Goal: Task Accomplishment & Management: Complete application form

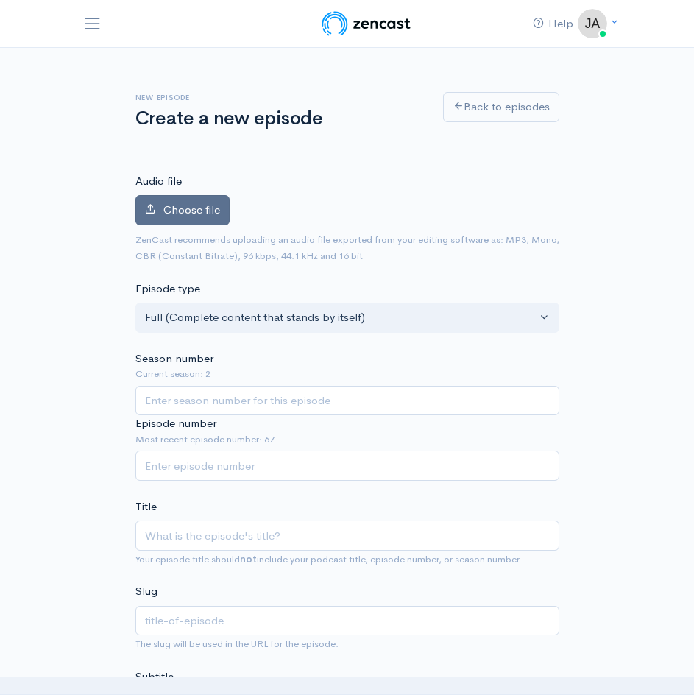
click at [161, 206] on label "Choose file" at bounding box center [182, 210] width 94 height 30
click at [0, 0] on input "Choose file" at bounding box center [0, 0] width 0 height 0
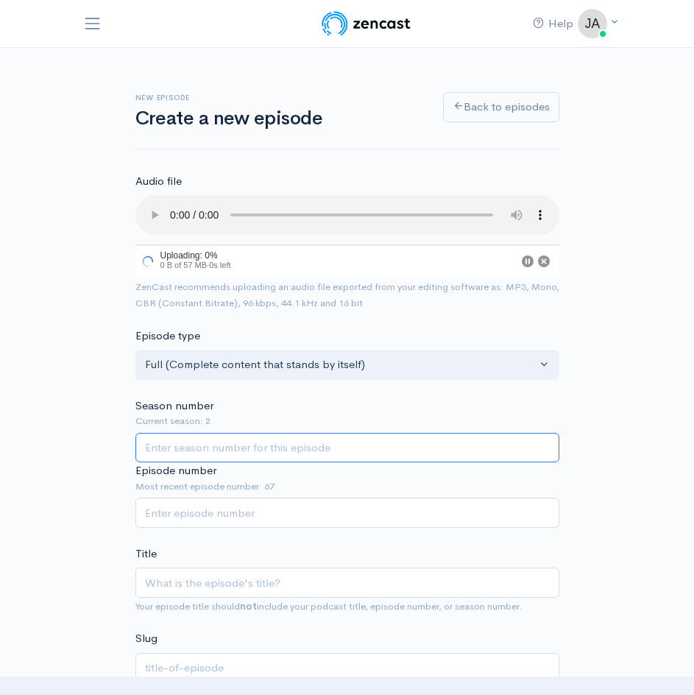
click at [187, 449] on input "Season number" at bounding box center [347, 448] width 424 height 30
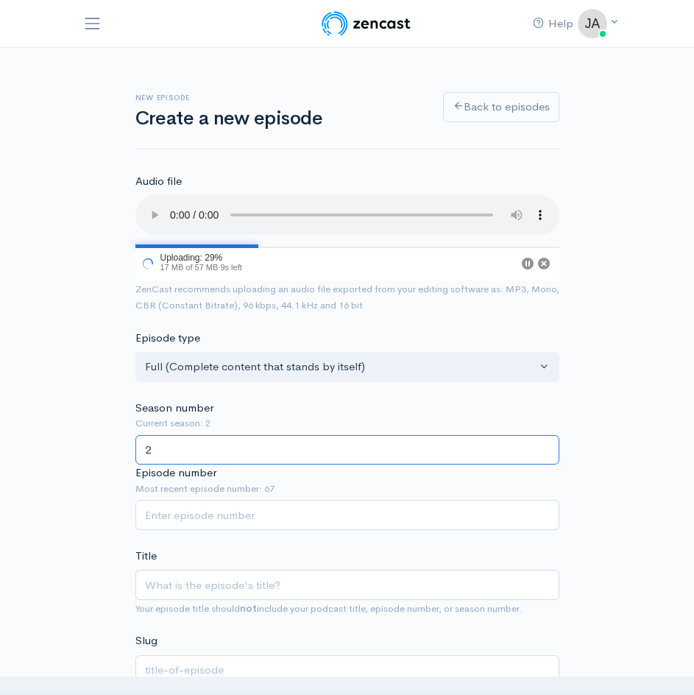
type input "2"
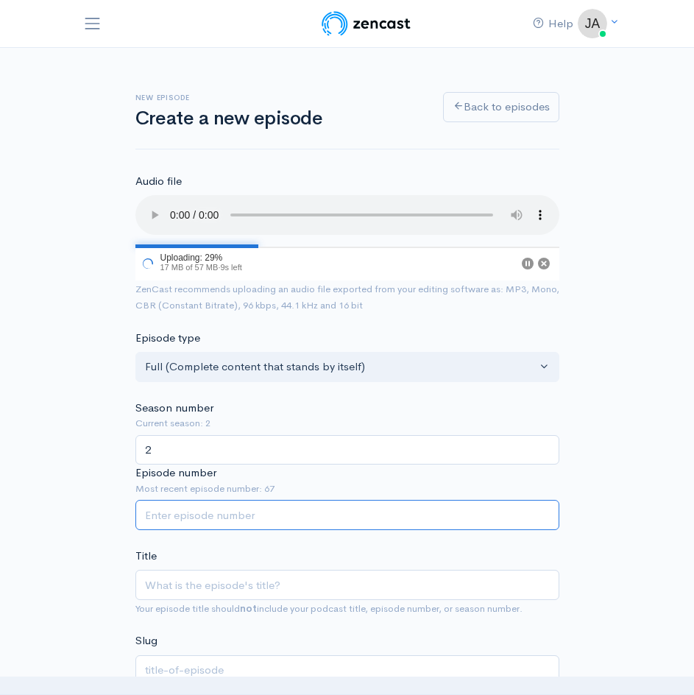
click at [181, 518] on input "Episode number" at bounding box center [347, 515] width 424 height 30
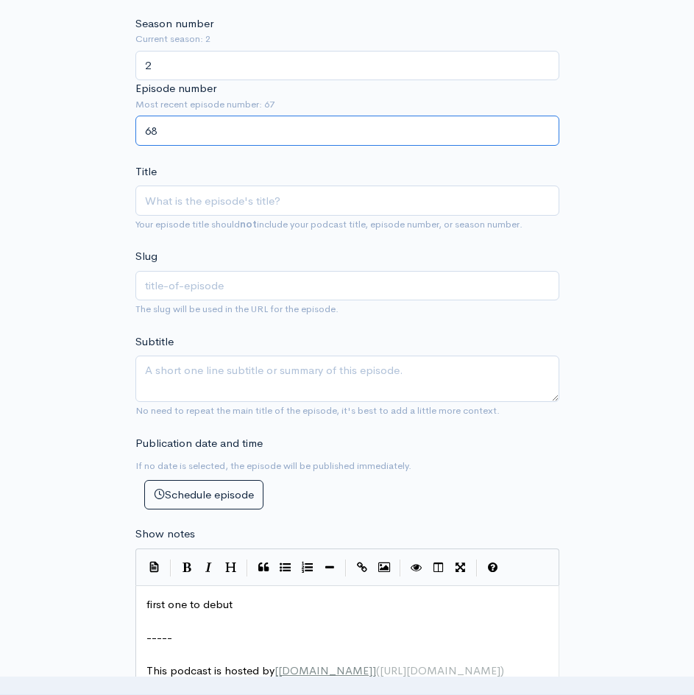
scroll to position [418, 0]
type input "68"
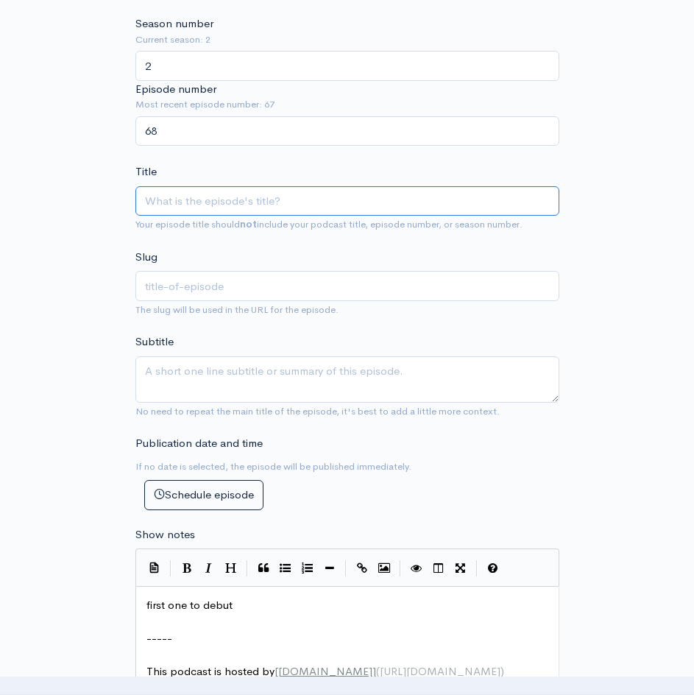
click at [166, 203] on input "Title" at bounding box center [347, 201] width 424 height 30
type input "e"
type input "ep"
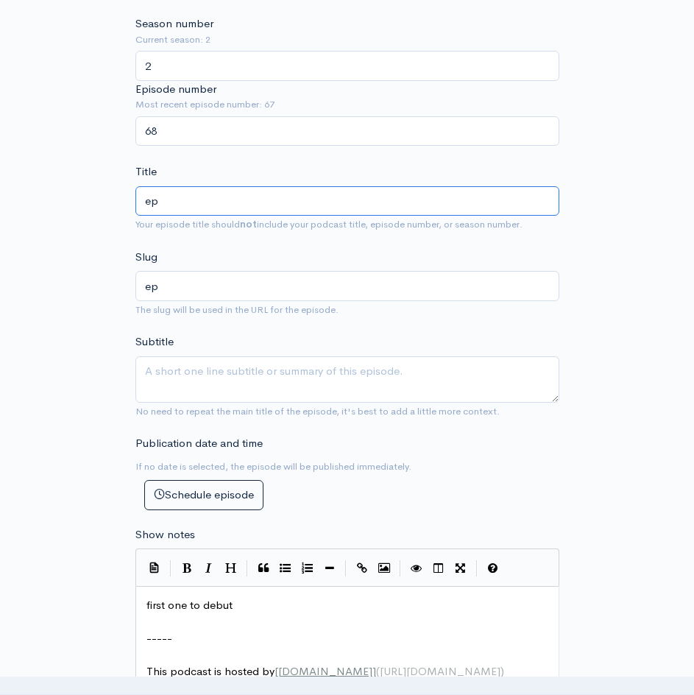
type input "ep 6"
type input "ep-6"
type input "ep 68"
type input "ep-68"
paste input "Shut up and smuggle a dildo into the wnba"
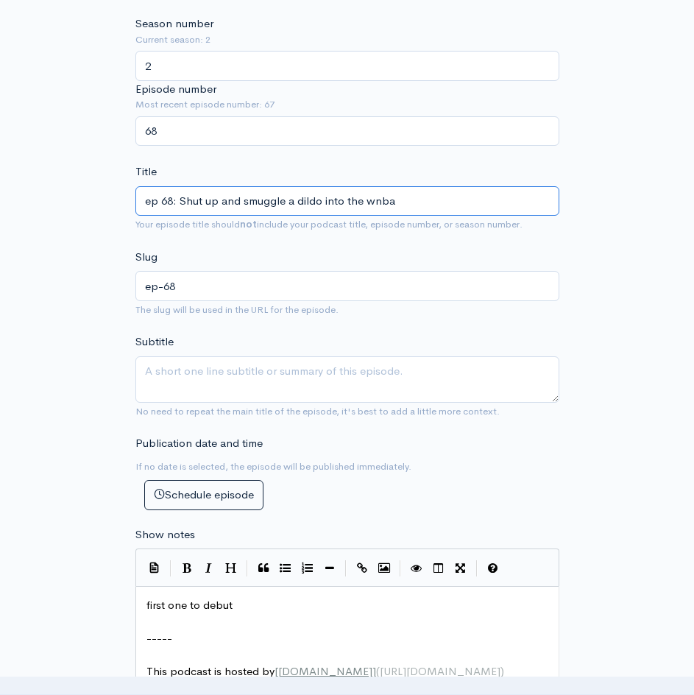
type input "ep 68: Shut up and smuggle a dildo into the wnba"
type input "ep-68-shut-up-and-smuggle-a-dildo-into-the-wnba"
type input "ep 68: Shut up and smuggle a dildo into the wnba"
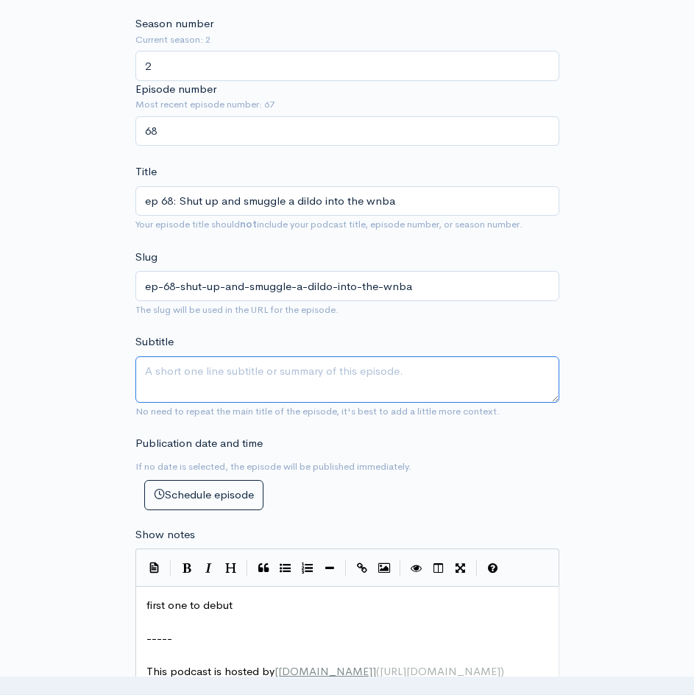
click at [155, 373] on textarea "Subtitle" at bounding box center [347, 379] width 424 height 46
type textarea "freak boys, welly is tight with palestine, us debt crisis, ghislane pardon and …"
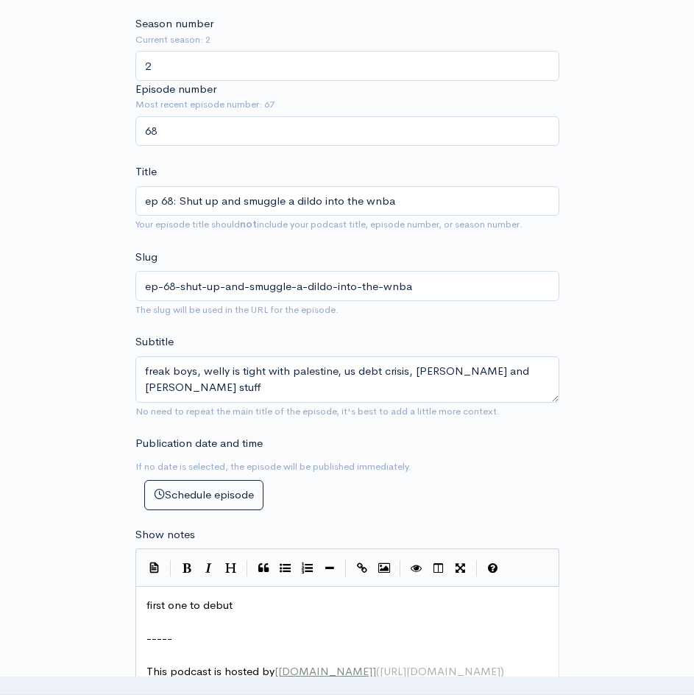
click at [110, 461] on div "New episode Create a new episode Back to episodes Audio file Choose file 68 edi…" at bounding box center [347, 500] width 530 height 1741
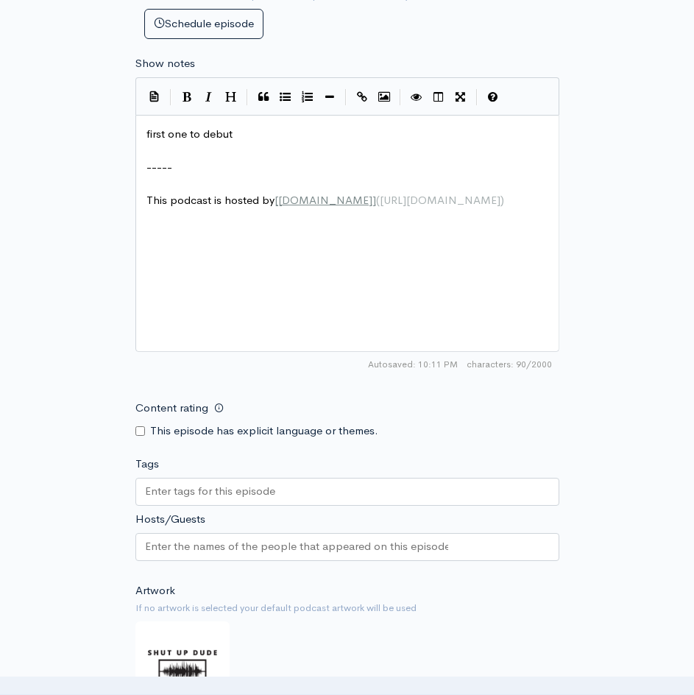
scroll to position [5, 0]
type textarea "first one to debut"
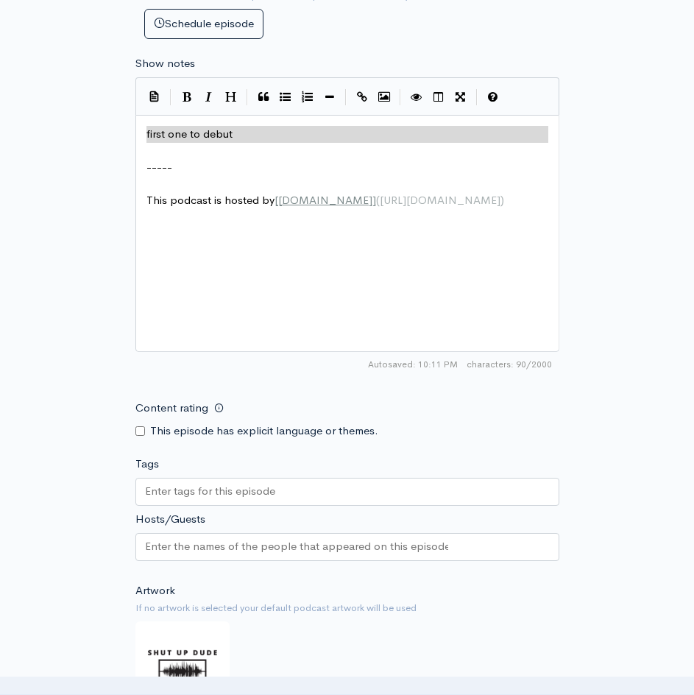
drag, startPoint x: 250, startPoint y: 155, endPoint x: 148, endPoint y: 121, distance: 107.1
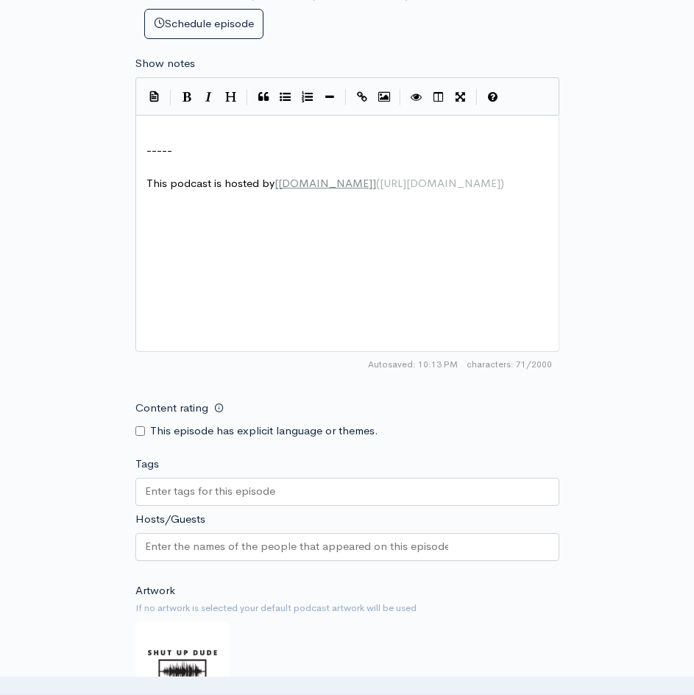
click at [163, 130] on pre "​" at bounding box center [353, 134] width 419 height 17
type textarea "​"
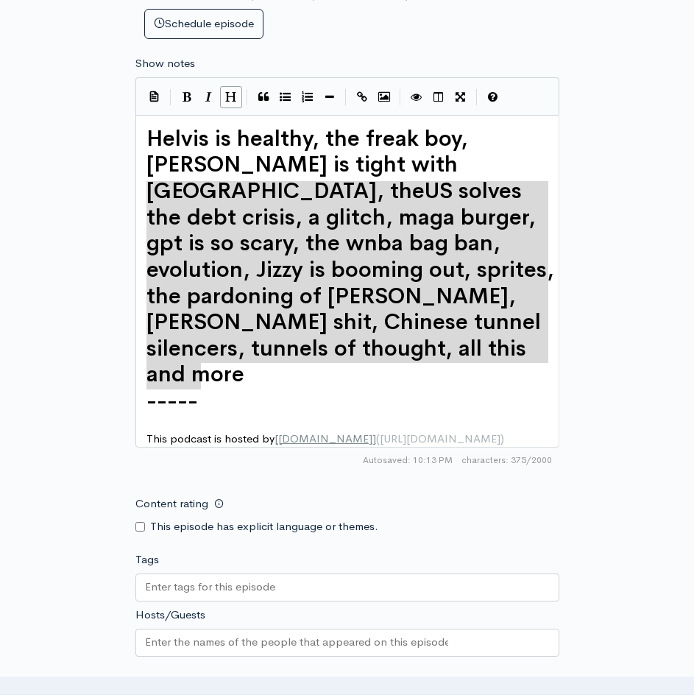
type textarea "Helvis is healthy, the freak boy, Wellington is tight with Palestine, the US so…"
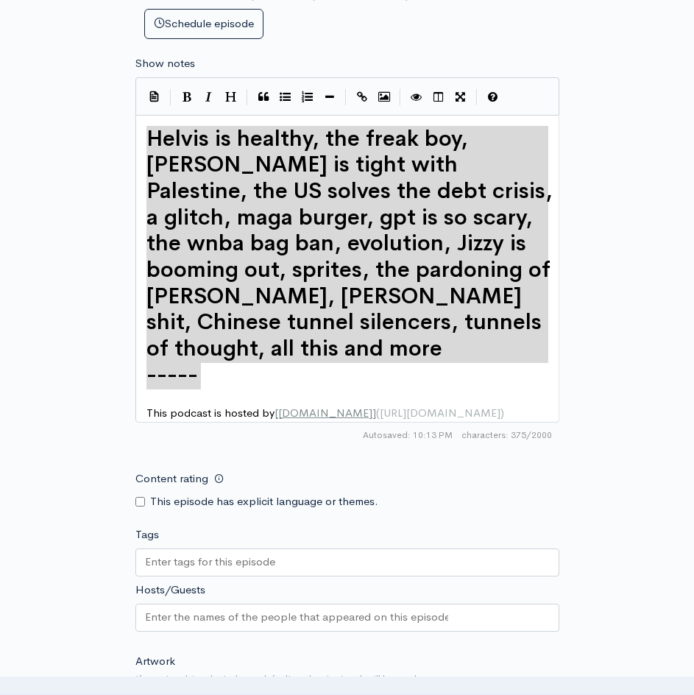
drag, startPoint x: 294, startPoint y: 368, endPoint x: 67, endPoint y: 146, distance: 317.6
click at [155, 101] on button "Insert Show Notes Template" at bounding box center [155, 96] width 22 height 22
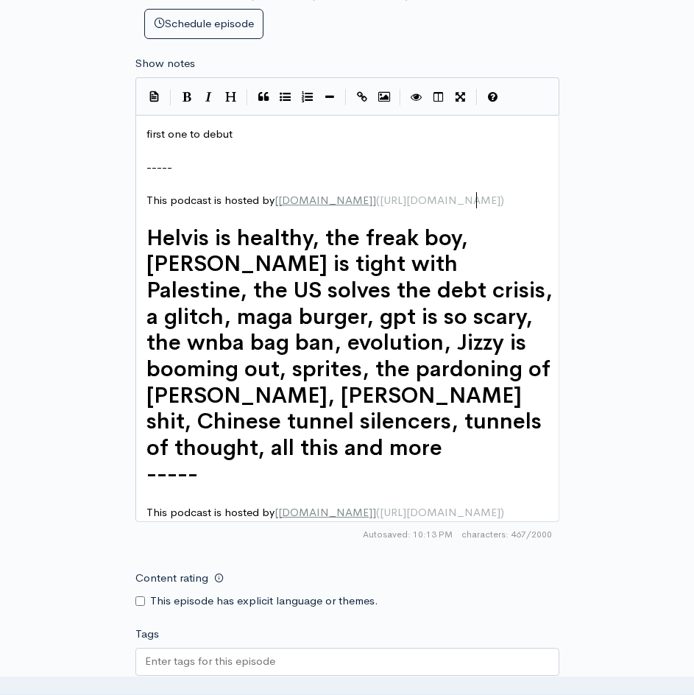
type textarea "t.fm)"
type textarea "This podcast is hosted by [ZenCast.fm](https://wwww.zencast.fm)"
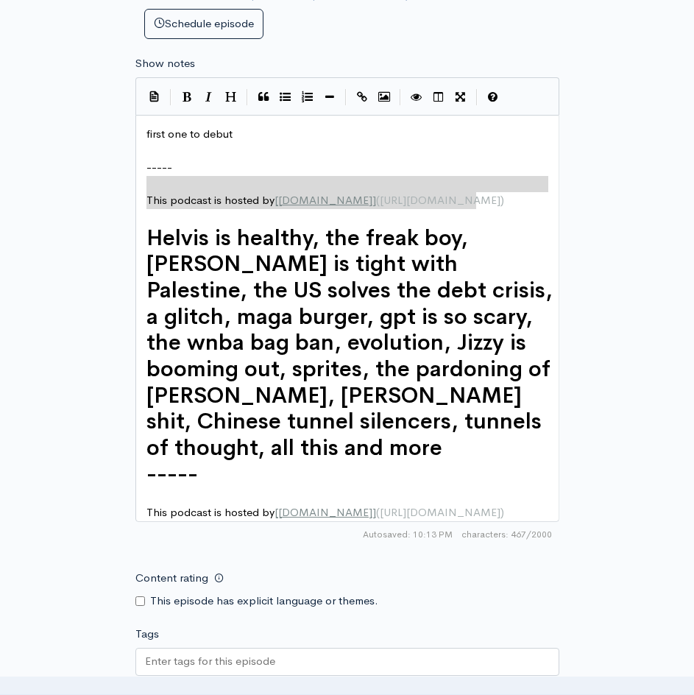
drag, startPoint x: 489, startPoint y: 204, endPoint x: 222, endPoint y: 177, distance: 268.7
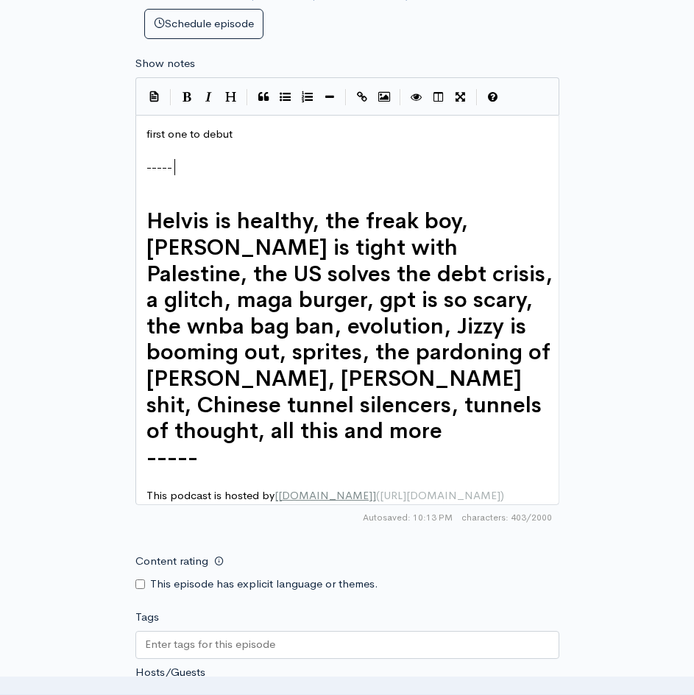
type textarea "first one to debut -----"
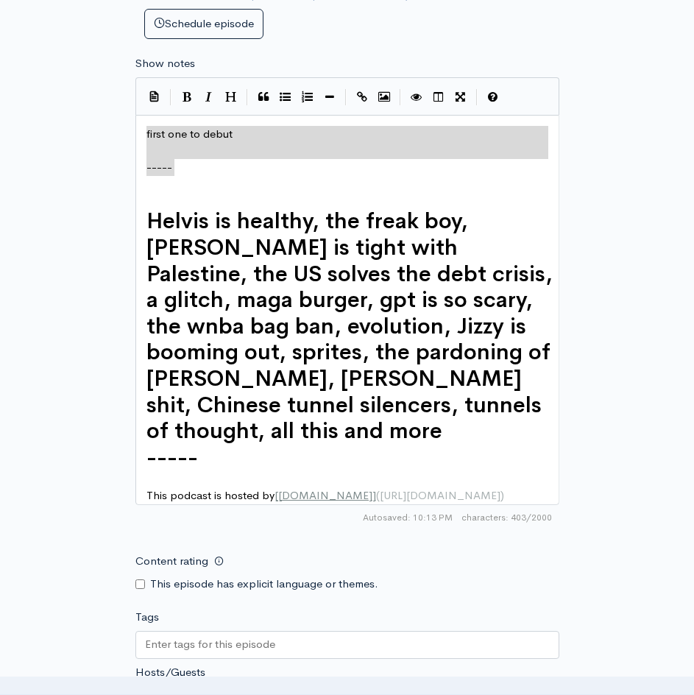
drag, startPoint x: 219, startPoint y: 175, endPoint x: 54, endPoint y: 109, distance: 176.8
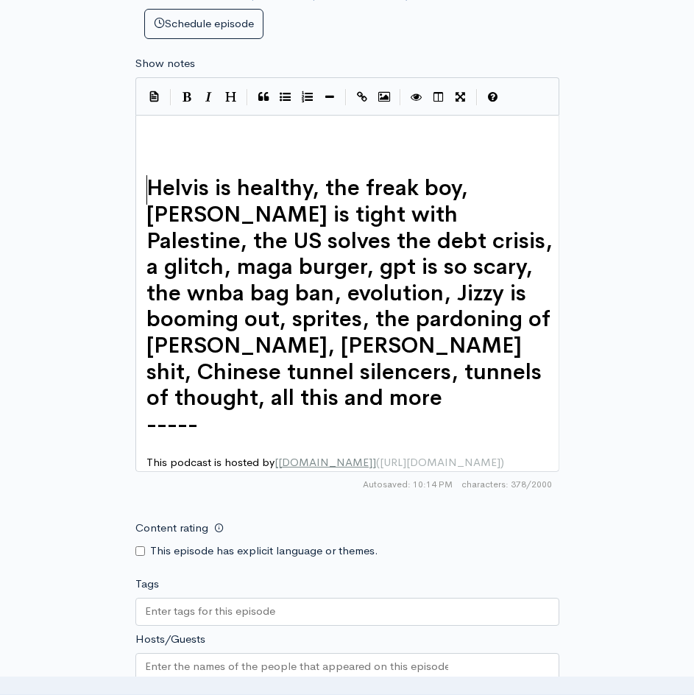
click at [152, 179] on span "Helvis is healthy, the freak boy, Wellington is tight with Palestine, the US so…" at bounding box center [353, 293] width 412 height 238
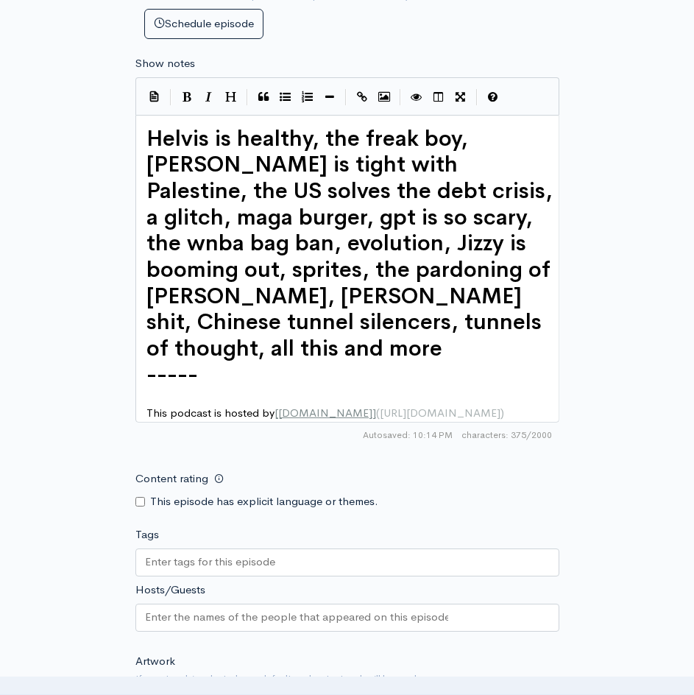
click at [140, 507] on input "Content rating" at bounding box center [140, 502] width 10 height 10
checkbox input "true"
click at [47, 532] on div "New episode Create a new episode Back to episodes Audio file Choose file 68 edi…" at bounding box center [347, 64] width 694 height 1811
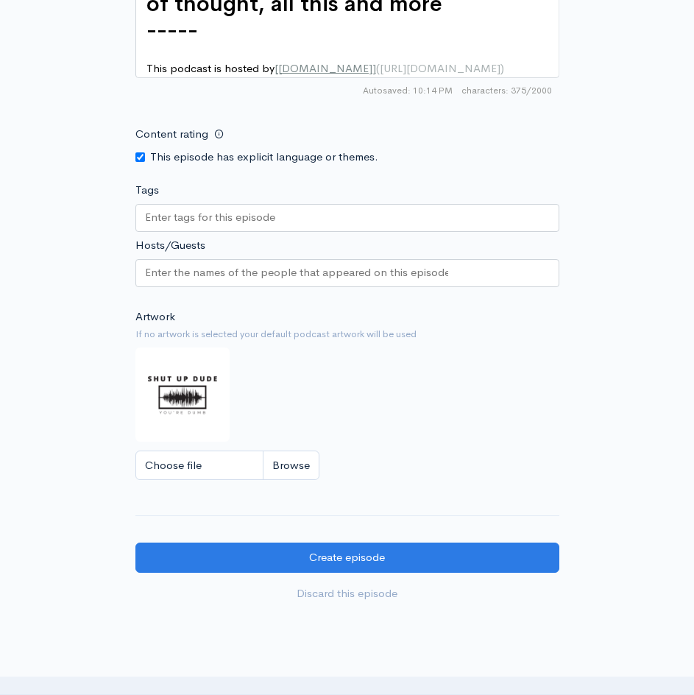
scroll to position [1242, 0]
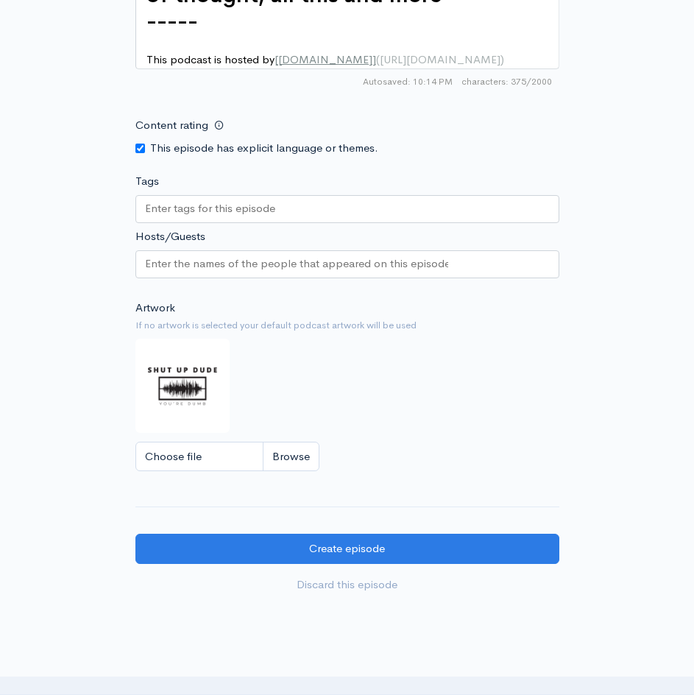
click at [175, 217] on input "Tags" at bounding box center [211, 208] width 133 height 17
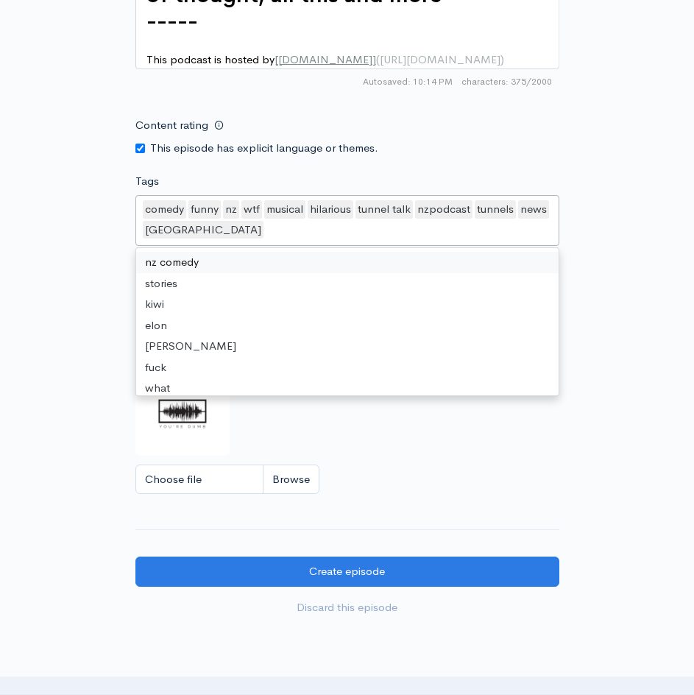
click at [159, 246] on div "comedy funny nz wtf musical hilarious tunnel talk nzpodcast tunnels news new ze…" at bounding box center [347, 220] width 424 height 51
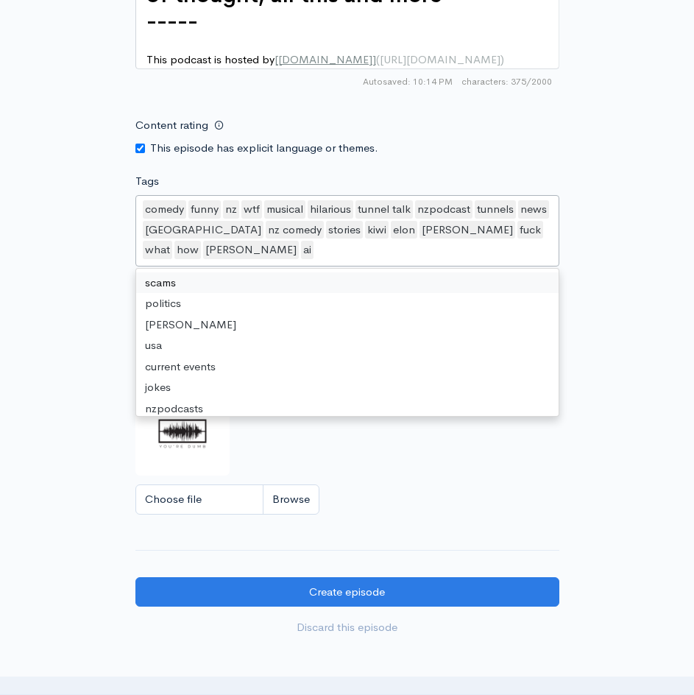
click at [160, 267] on div "comedy funny nz wtf musical hilarious tunnel talk nzpodcast tunnels news new ze…" at bounding box center [347, 230] width 424 height 71
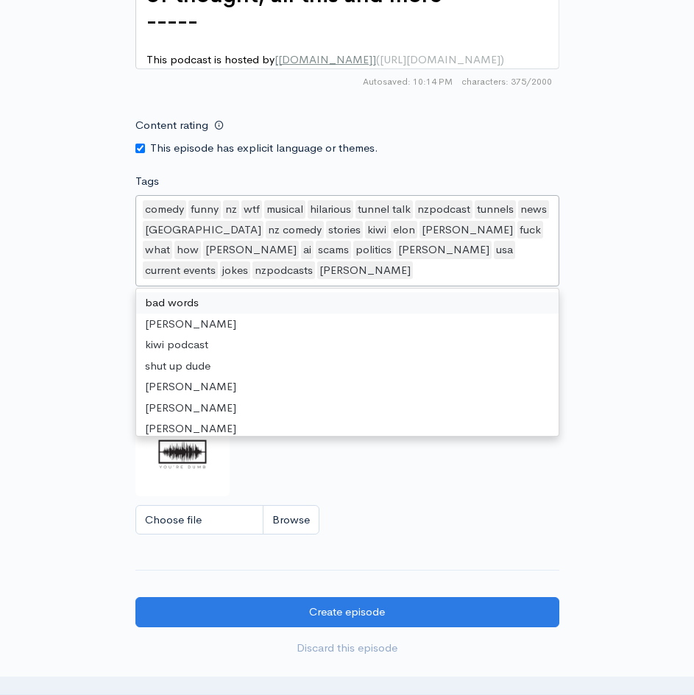
click at [160, 286] on div "comedy funny nz wtf musical hilarious tunnel talk nzpodcast tunnels news new ze…" at bounding box center [347, 240] width 424 height 91
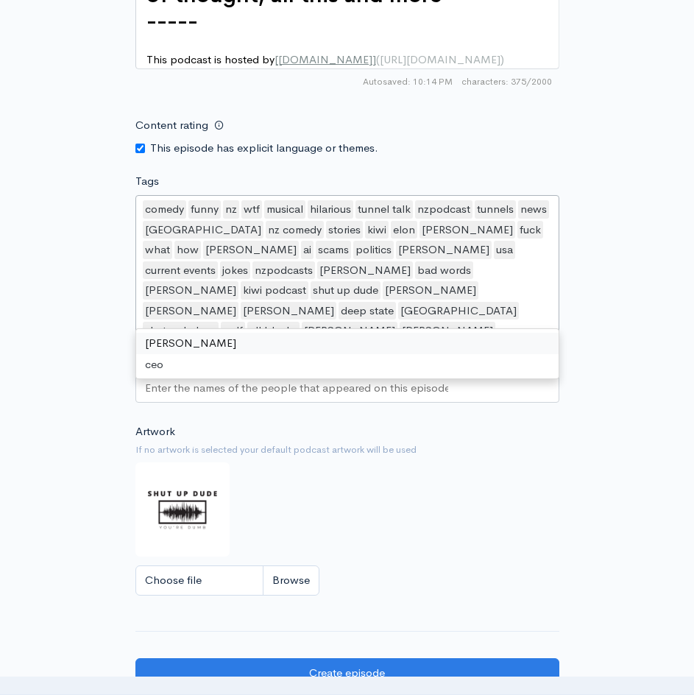
click at [163, 336] on div "comedy funny nz wtf musical hilarious tunnel talk nzpodcast tunnels news new ze…" at bounding box center [347, 271] width 424 height 152
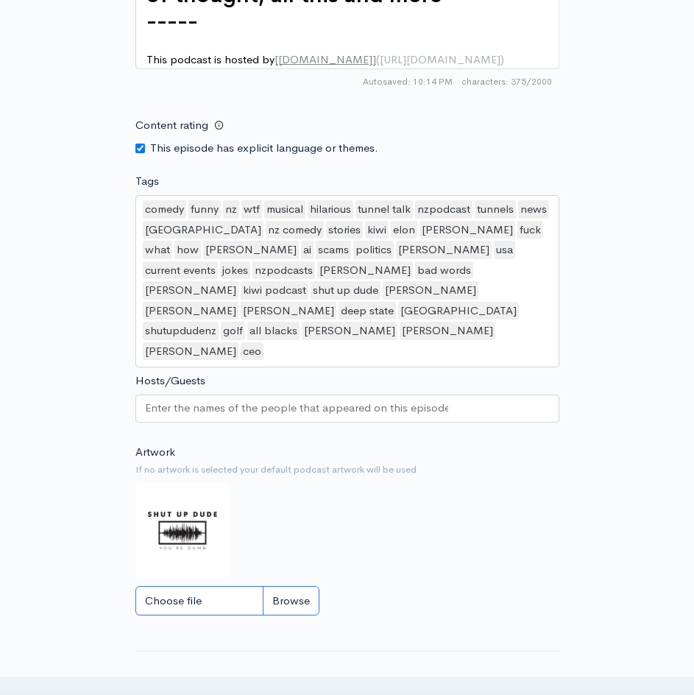
click at [312, 586] on input "Choose file" at bounding box center [227, 601] width 184 height 30
type input "C:\fakepath\a87226eb-c2c5-4fc0-94f0-8e2e07a5c1c8.jfif"
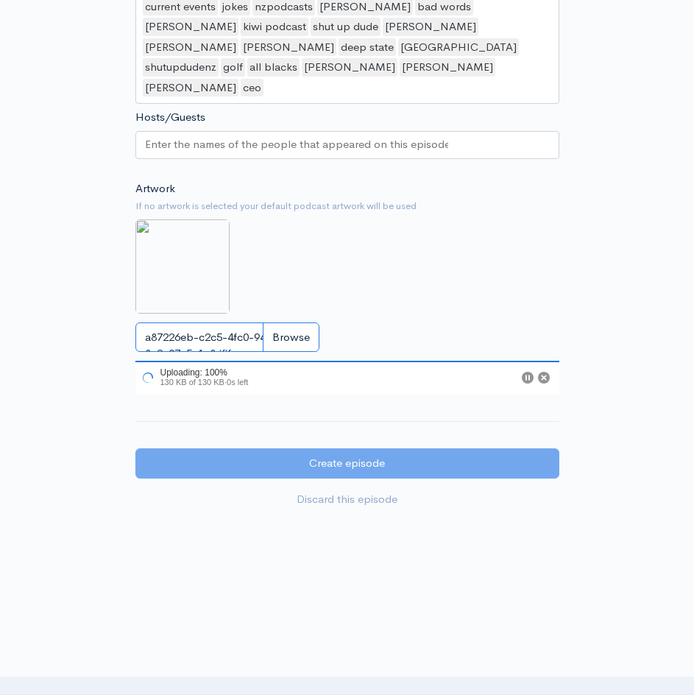
scroll to position [1504, 0]
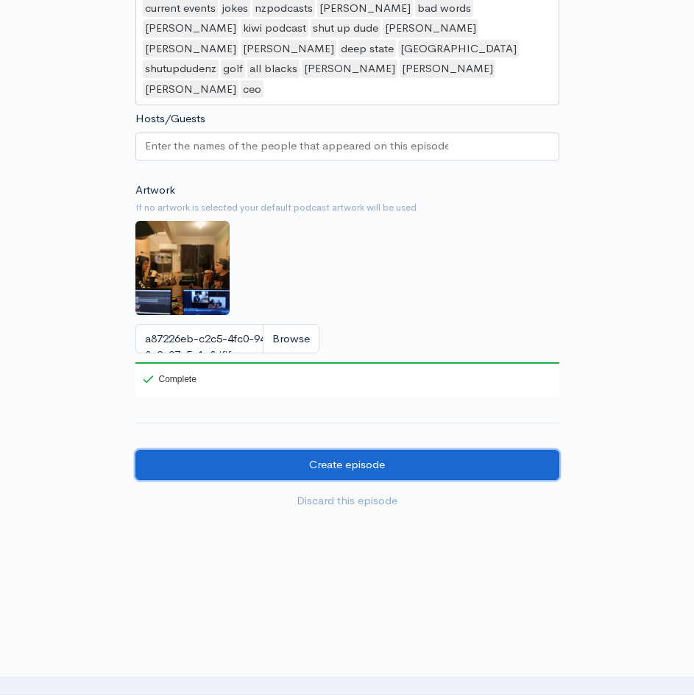
click at [349, 450] on input "Create episode" at bounding box center [347, 465] width 424 height 30
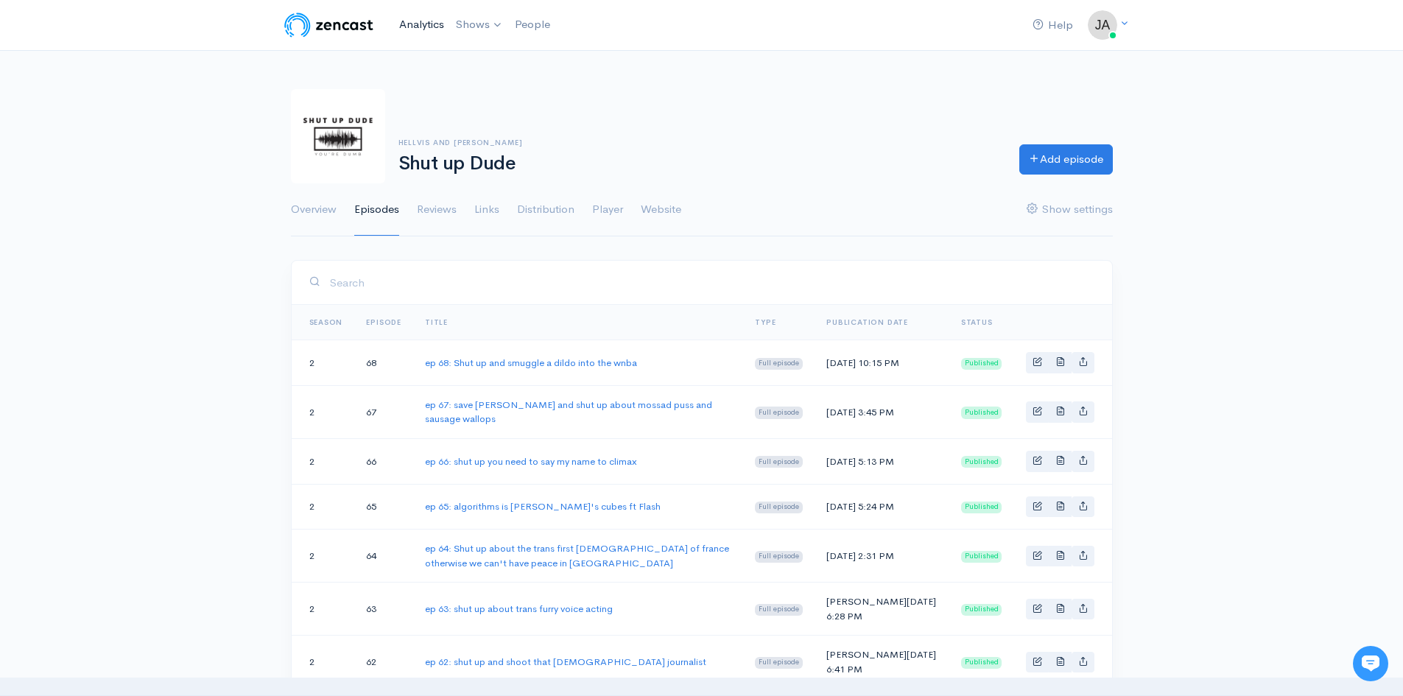
click at [412, 21] on link "Analytics" at bounding box center [421, 25] width 57 height 32
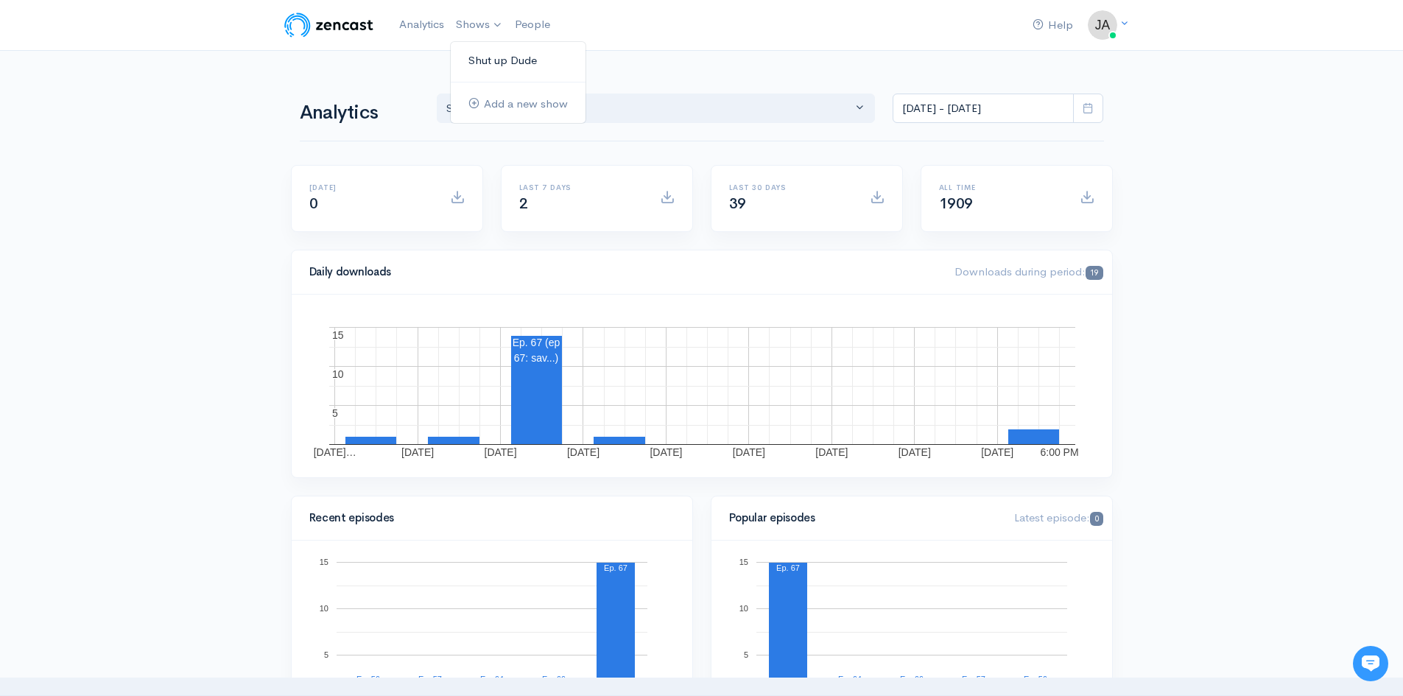
click at [490, 54] on link "Shut up Dude" at bounding box center [518, 61] width 135 height 26
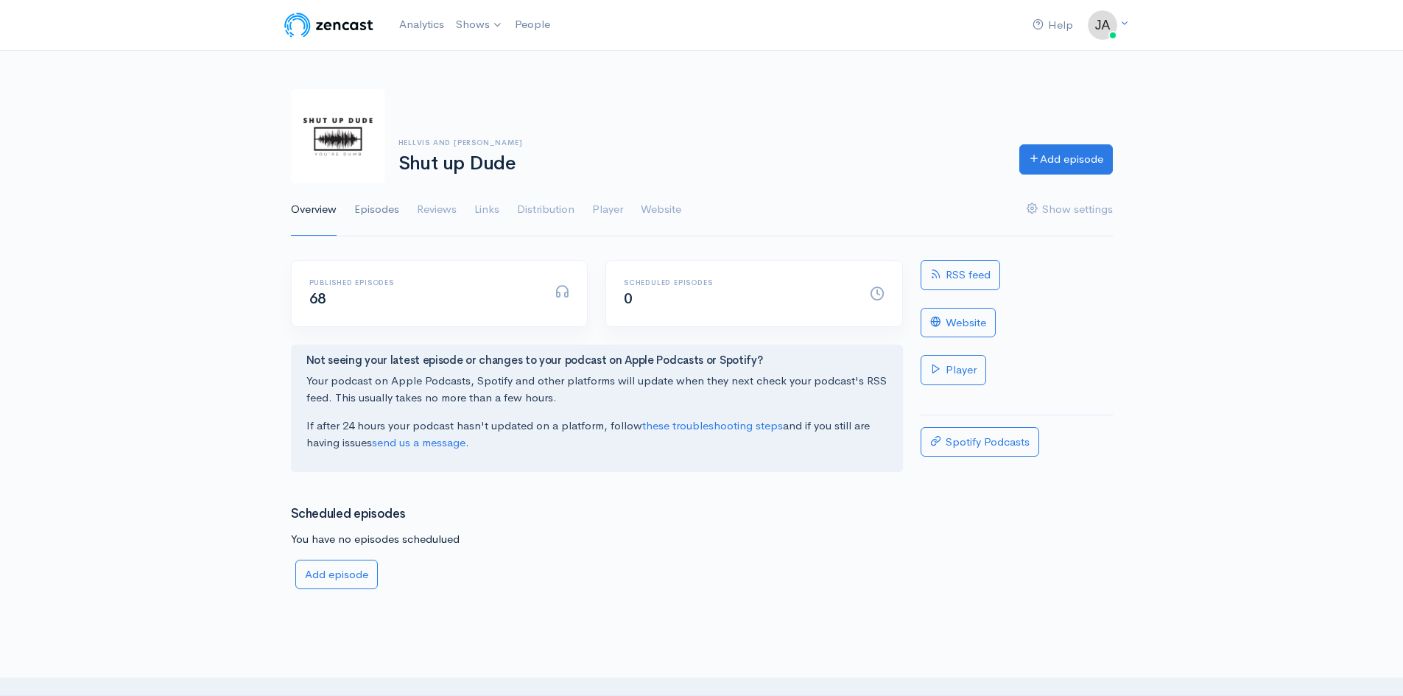
click at [375, 208] on link "Episodes" at bounding box center [376, 209] width 45 height 53
